Goal: Task Accomplishment & Management: Manage account settings

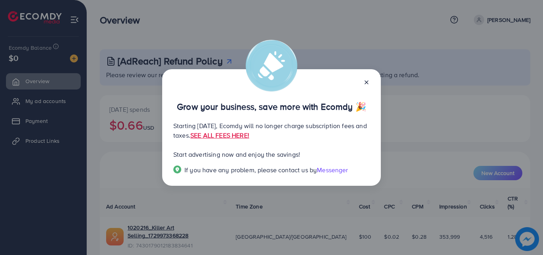
click at [365, 82] on icon at bounding box center [366, 82] width 6 height 6
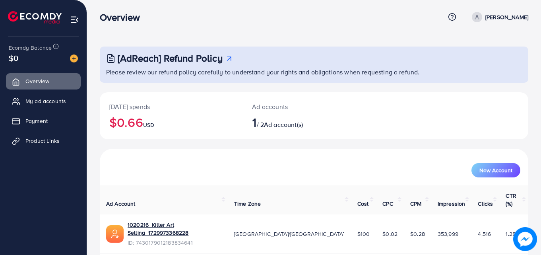
scroll to position [19, 0]
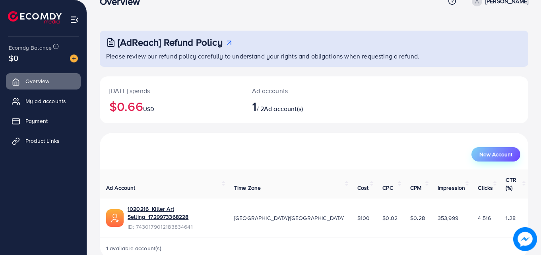
click at [507, 151] on span "New Account" at bounding box center [495, 154] width 33 height 6
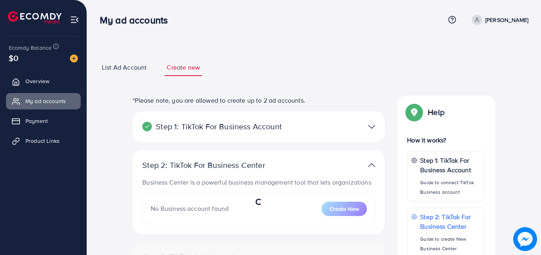
select select
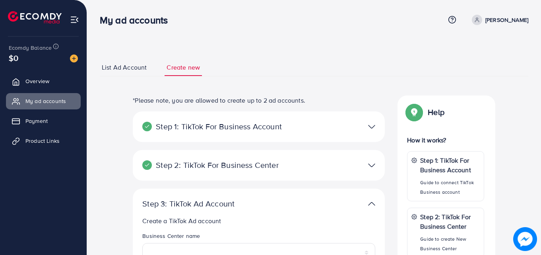
click at [373, 122] on img at bounding box center [371, 127] width 7 height 12
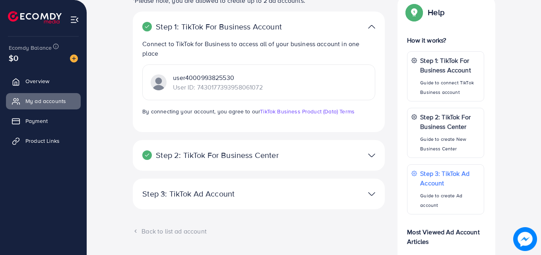
scroll to position [102, 0]
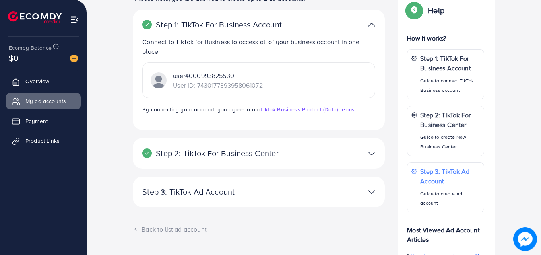
click at [351, 151] on div at bounding box center [341, 154] width 82 height 12
click at [374, 154] on img at bounding box center [371, 154] width 7 height 12
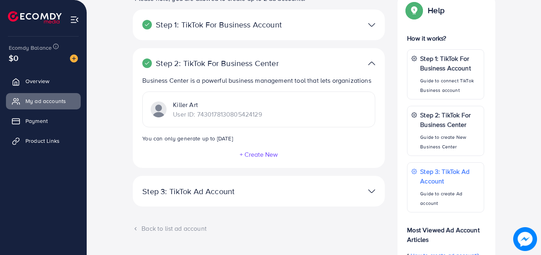
click at [370, 194] on img at bounding box center [371, 191] width 7 height 12
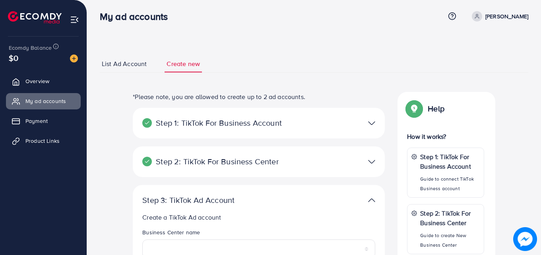
scroll to position [0, 0]
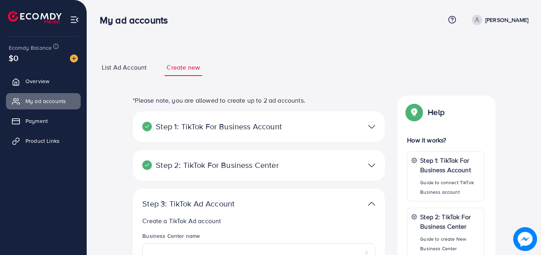
click at [129, 66] on span "List Ad Account" at bounding box center [124, 67] width 45 height 9
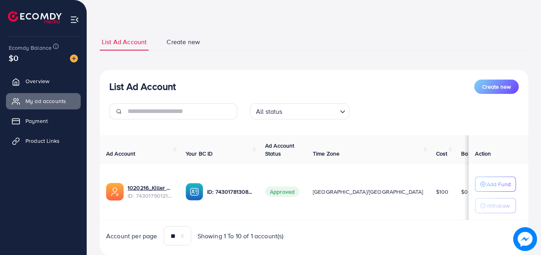
scroll to position [48, 0]
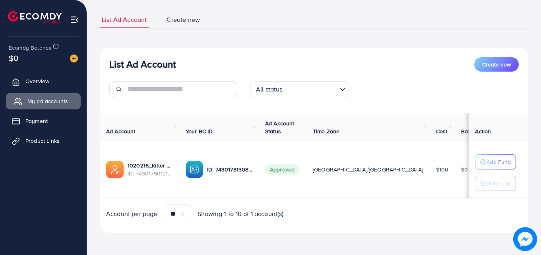
click at [65, 99] on span "My ad accounts" at bounding box center [47, 101] width 41 height 8
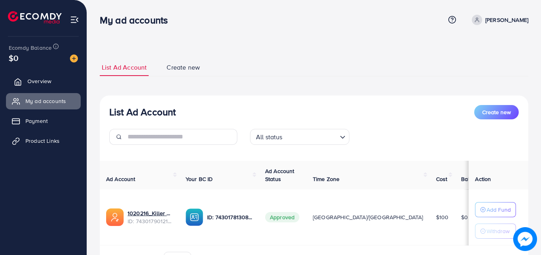
click at [60, 75] on link "Overview" at bounding box center [43, 81] width 75 height 16
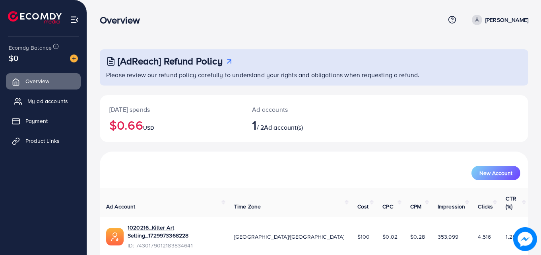
drag, startPoint x: 32, startPoint y: 99, endPoint x: 31, endPoint y: 94, distance: 5.3
click at [32, 99] on span "My ad accounts" at bounding box center [47, 101] width 41 height 8
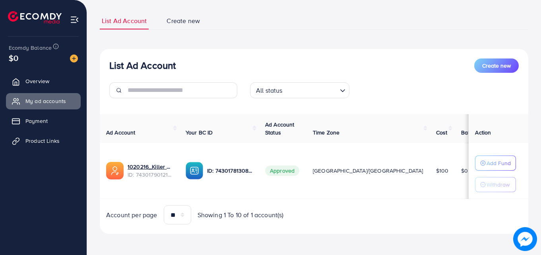
scroll to position [48, 0]
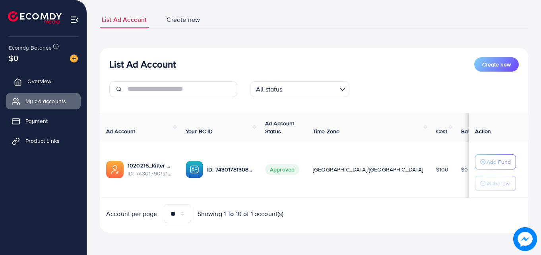
click at [49, 82] on span "Overview" at bounding box center [39, 81] width 24 height 8
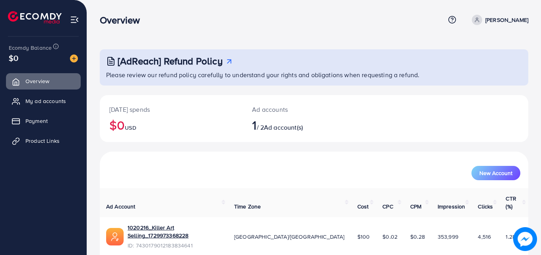
scroll to position [19, 0]
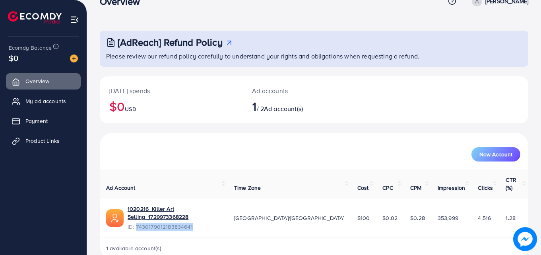
drag, startPoint x: 135, startPoint y: 210, endPoint x: 194, endPoint y: 210, distance: 59.2
click at [194, 223] on span "ID: 7430179012183834641" at bounding box center [175, 227] width 94 height 8
copy span "7430179012183834641"
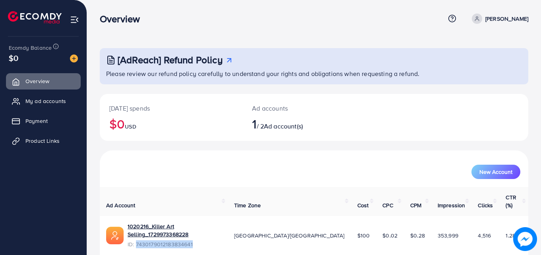
scroll to position [0, 0]
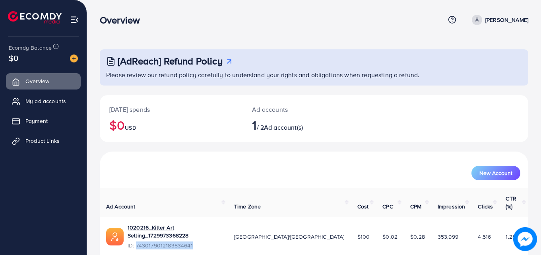
click at [501, 18] on p "[PERSON_NAME]" at bounding box center [506, 20] width 43 height 10
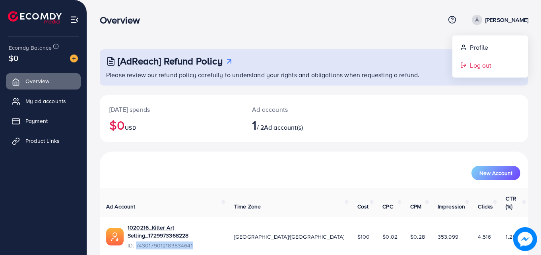
click at [477, 67] on span "Log out" at bounding box center [480, 65] width 21 height 10
